Goal: Information Seeking & Learning: Understand process/instructions

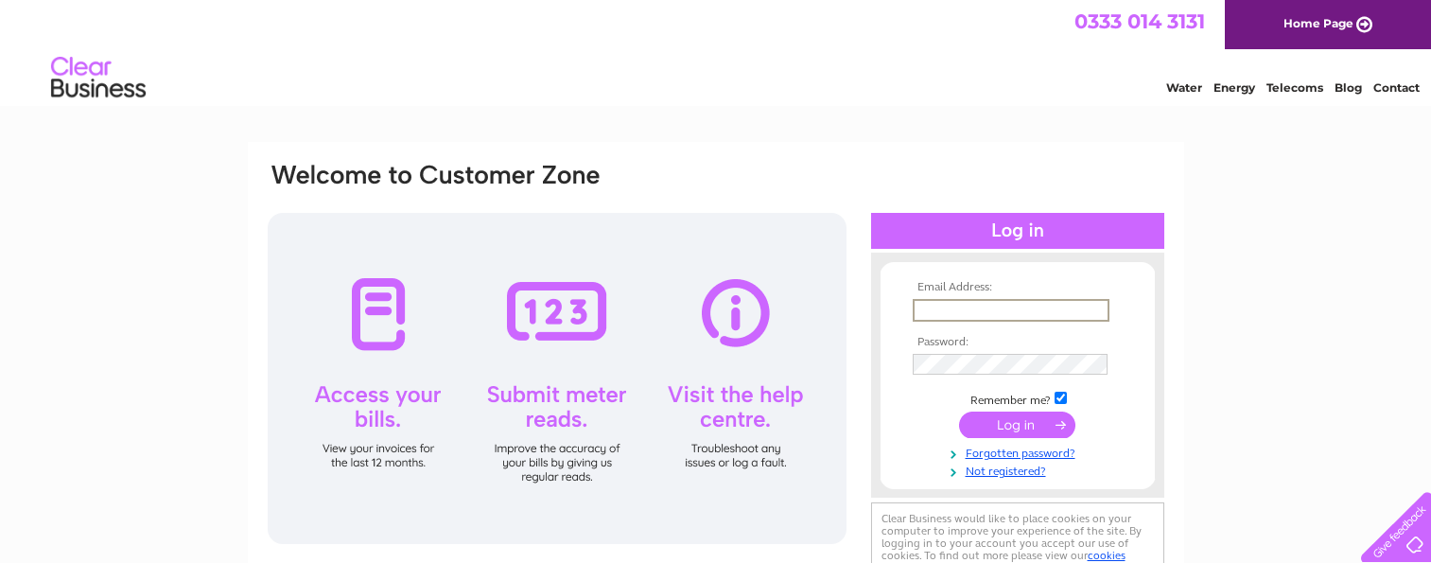
click at [1018, 301] on input "text" at bounding box center [1011, 310] width 197 height 23
type input "I"
type input "info@tps-engineering.co.uk"
click at [1050, 421] on input "submit" at bounding box center [1017, 424] width 116 height 26
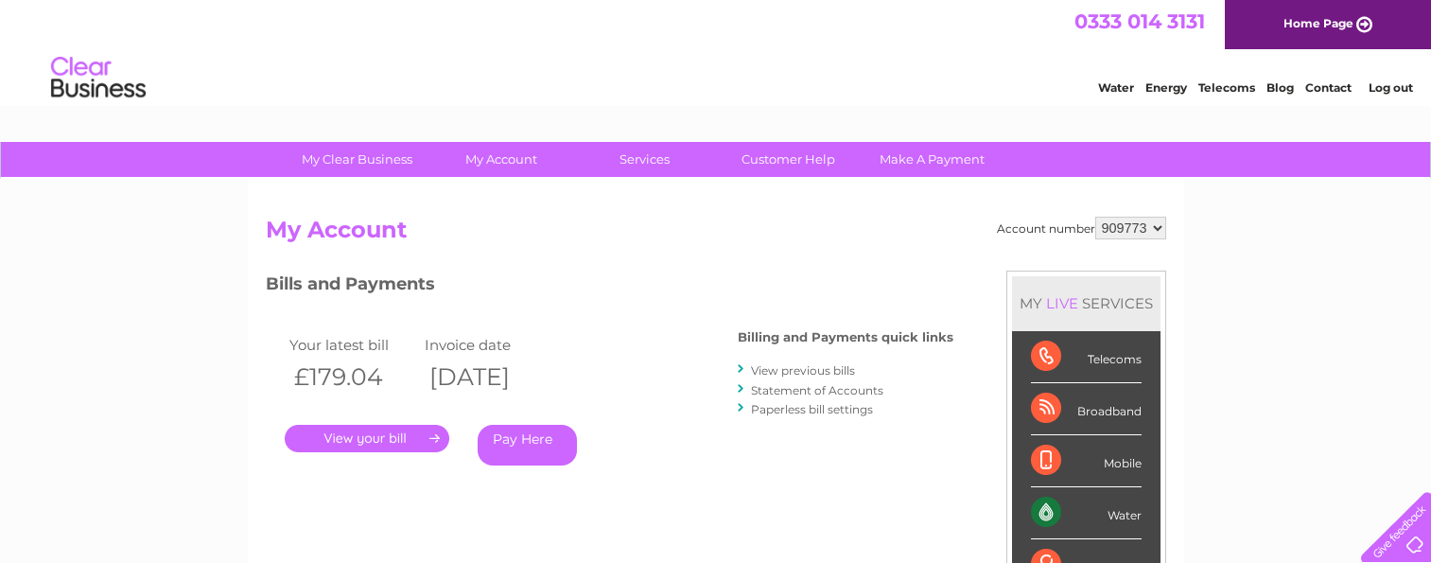
click at [409, 436] on link "." at bounding box center [367, 438] width 165 height 27
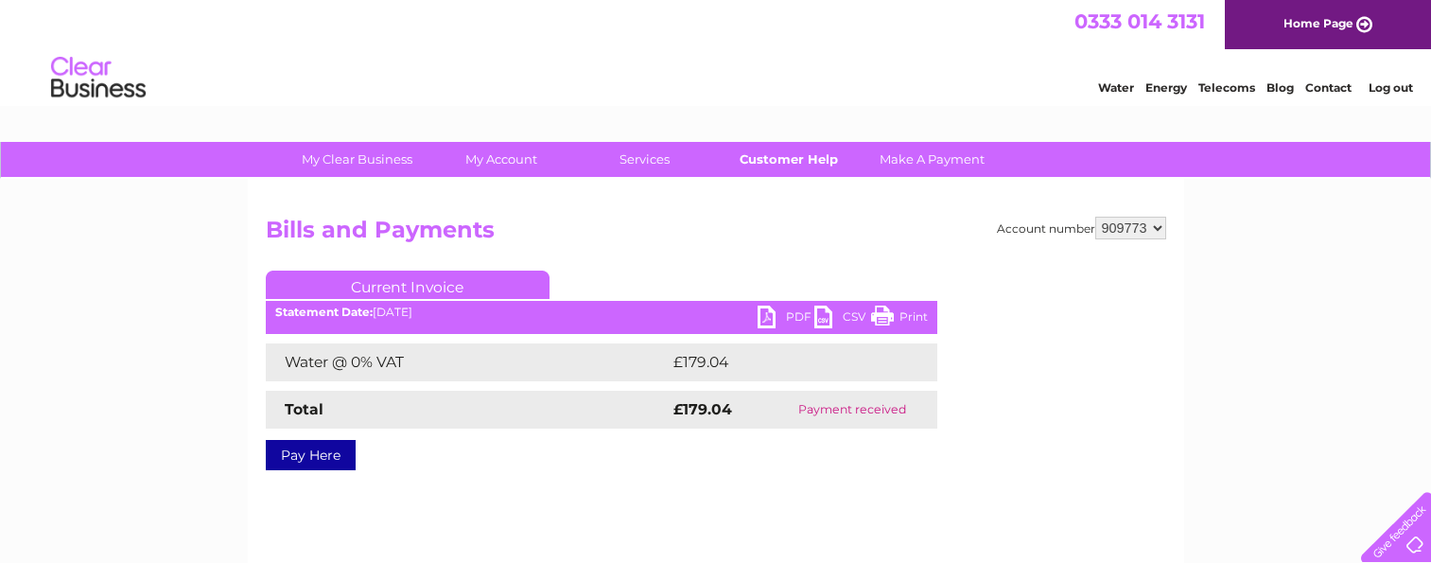
click at [805, 155] on link "Customer Help" at bounding box center [788, 159] width 156 height 35
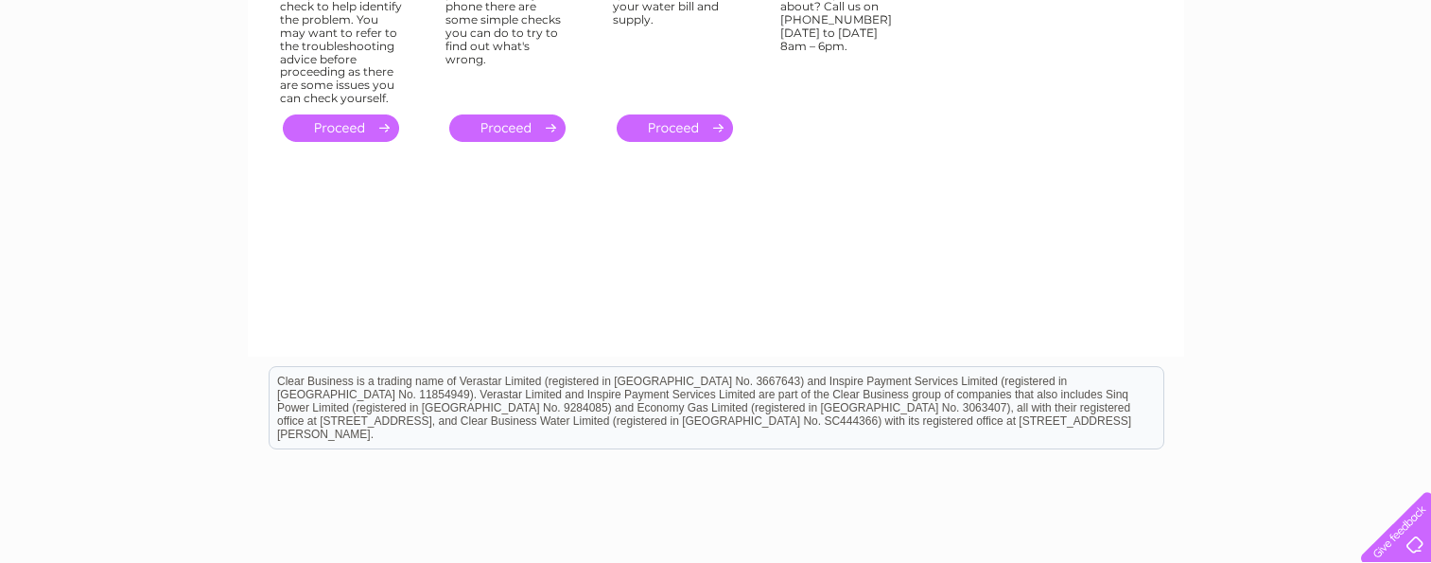
scroll to position [105, 0]
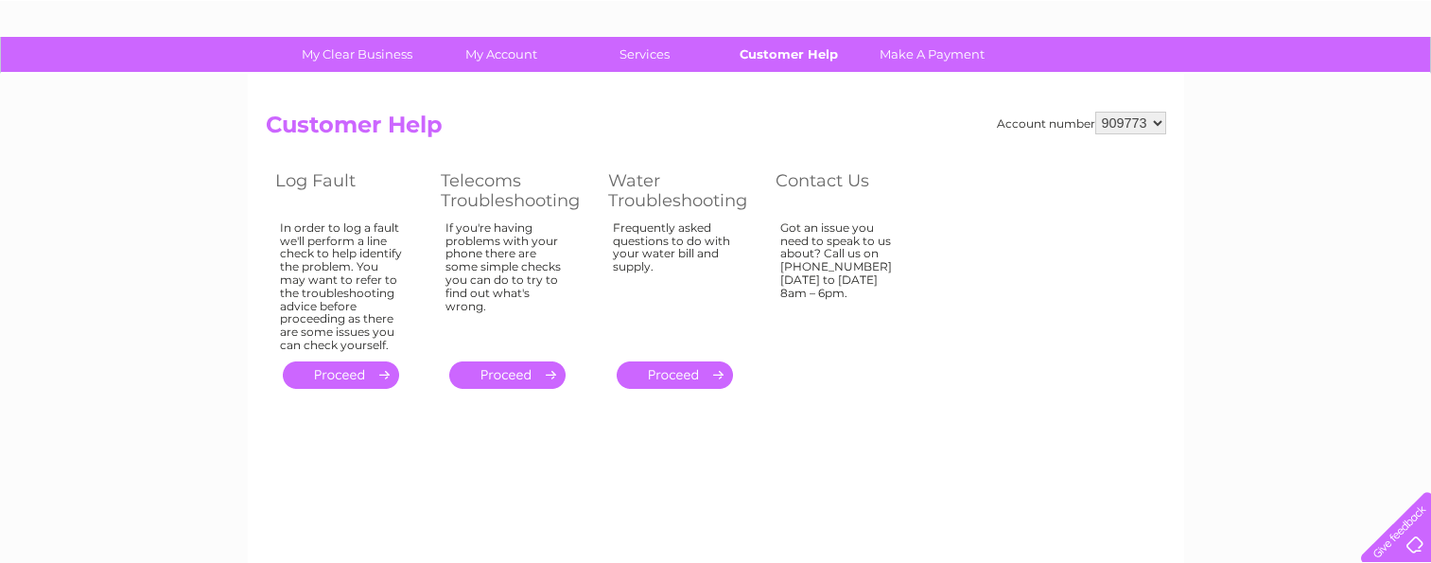
click at [796, 54] on link "Customer Help" at bounding box center [788, 54] width 156 height 35
